Goal: Find specific page/section

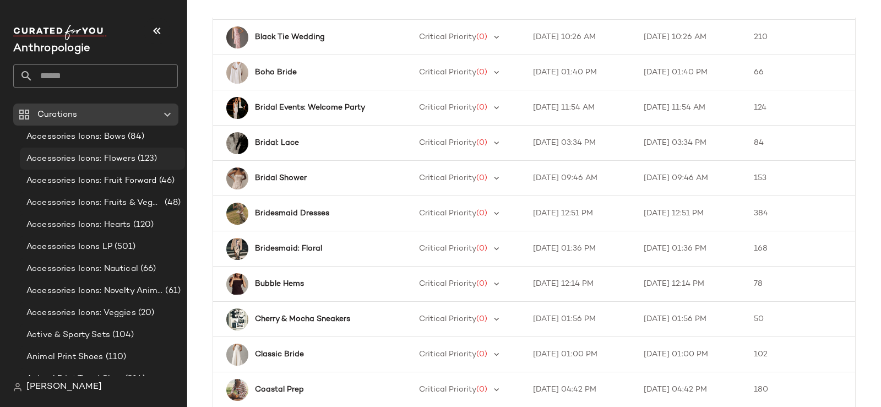
scroll to position [676, 0]
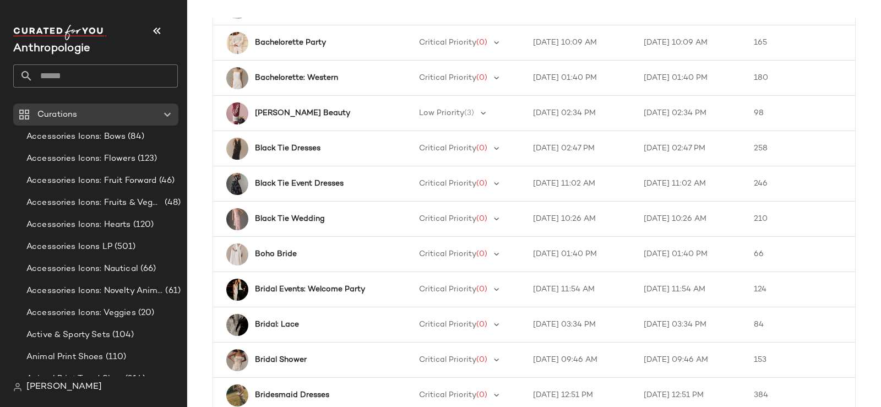
click at [131, 82] on input "text" at bounding box center [105, 75] width 145 height 23
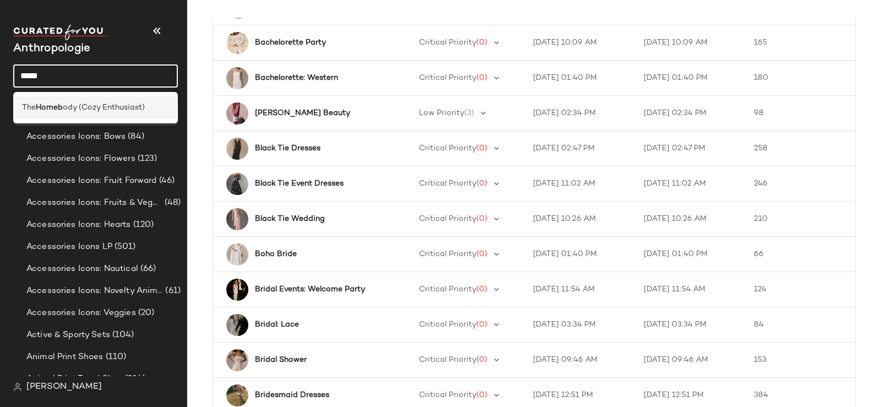
type input "*****"
click at [129, 102] on span "ody (Cozy Enthusiast)" at bounding box center [104, 108] width 82 height 12
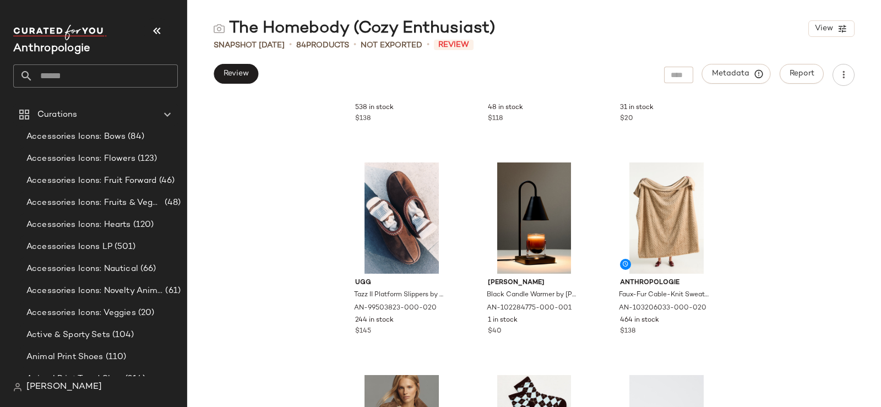
click at [87, 74] on input "text" at bounding box center [105, 75] width 145 height 23
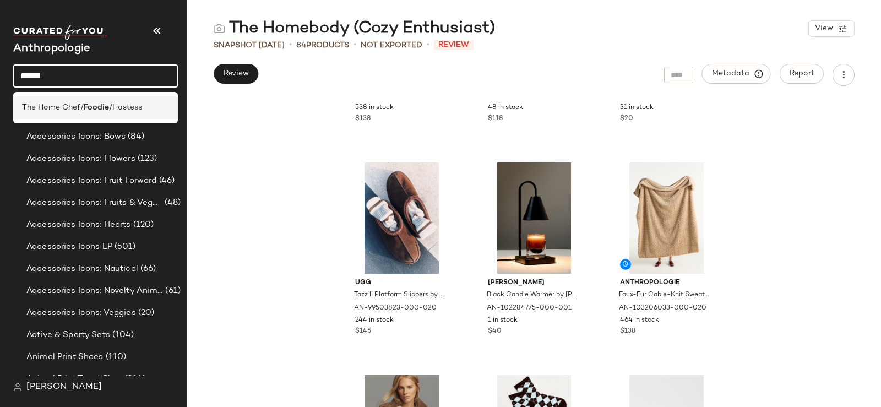
type input "******"
click at [96, 108] on b "Foodie" at bounding box center [96, 108] width 25 height 12
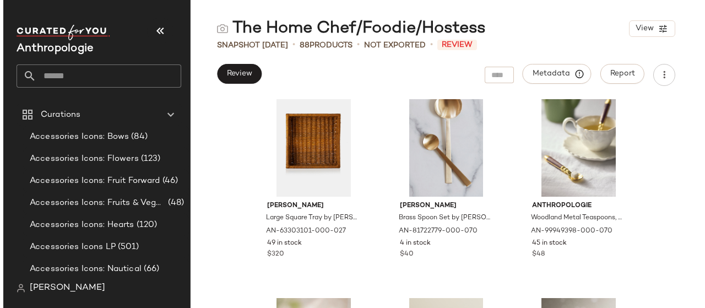
scroll to position [5131, 0]
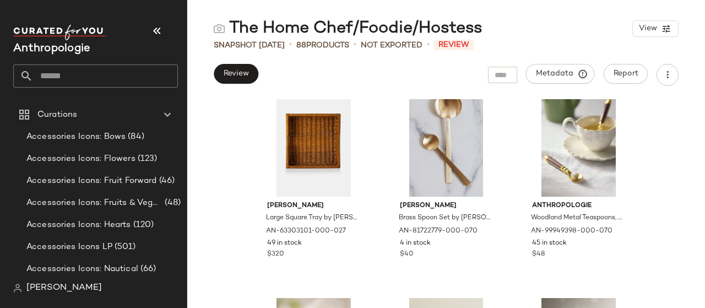
click at [69, 76] on input "text" at bounding box center [105, 75] width 145 height 23
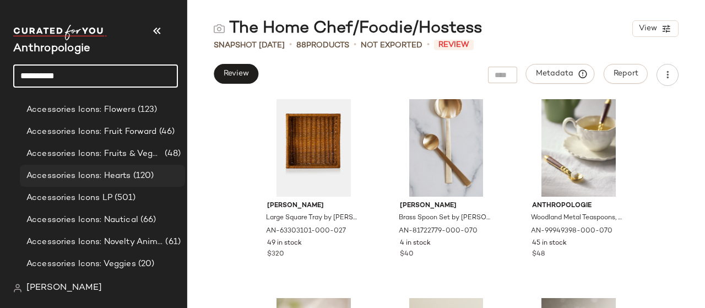
scroll to position [0, 0]
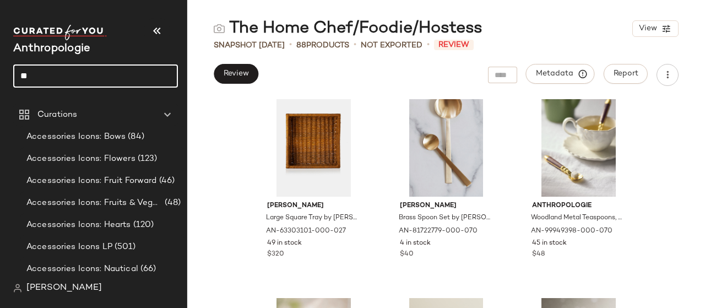
type input "*"
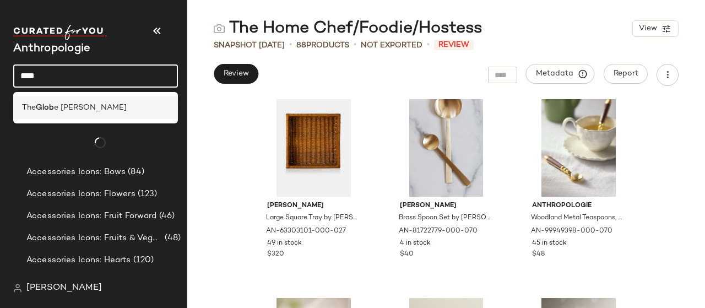
type input "****"
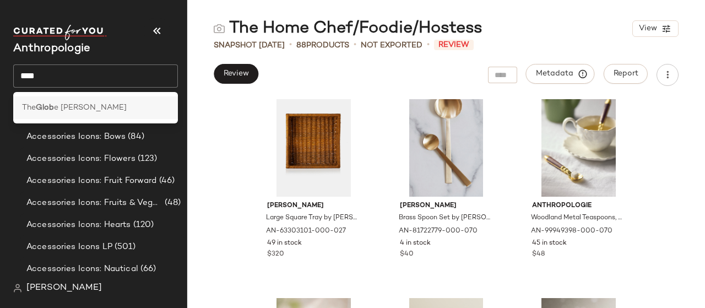
click at [68, 105] on span "e [PERSON_NAME]" at bounding box center [90, 108] width 73 height 12
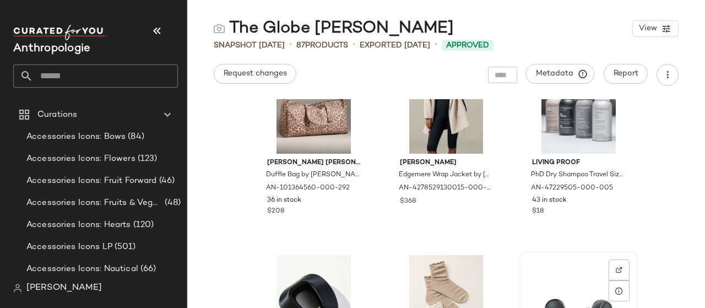
scroll to position [174, 0]
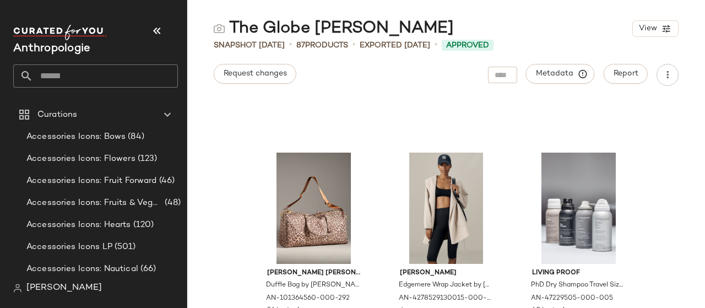
click at [651, 205] on div "[PERSON_NAME] [PERSON_NAME] Duffle Bag by [PERSON_NAME] [PERSON_NAME] in Brown,…" at bounding box center [446, 203] width 518 height 209
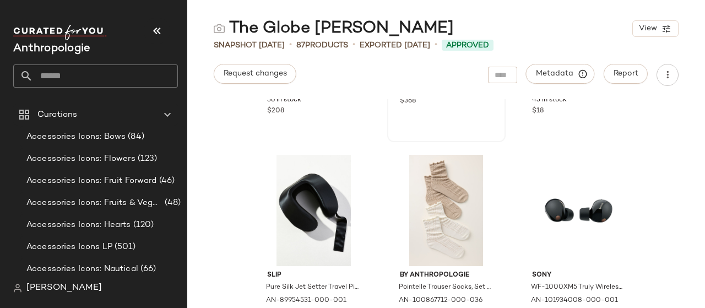
scroll to position [449, 0]
